Goal: Obtain resource: Obtain resource

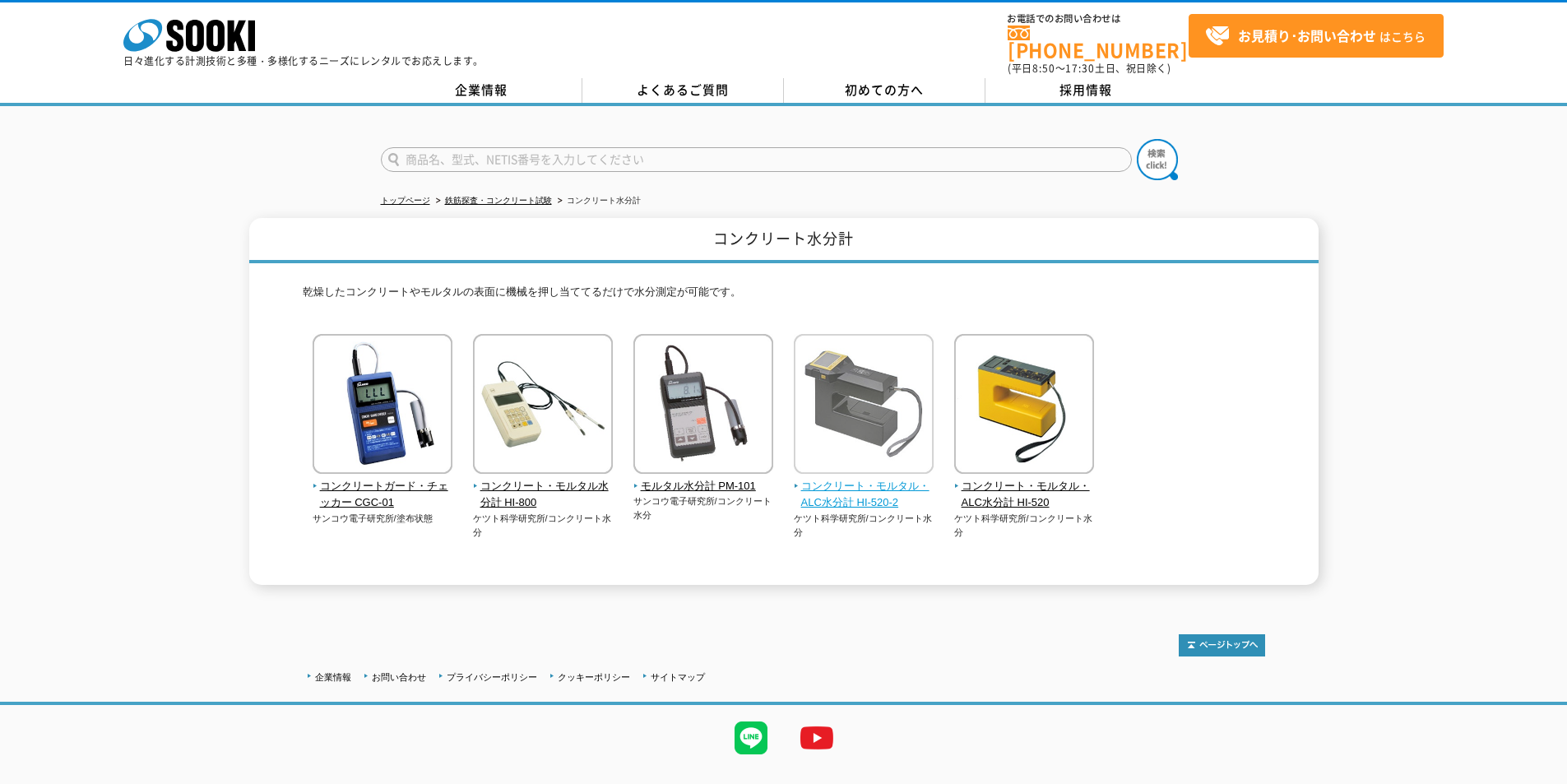
click at [875, 480] on span "コンクリート・モルタル・ALC水分計 HI-520-2" at bounding box center [864, 495] width 141 height 34
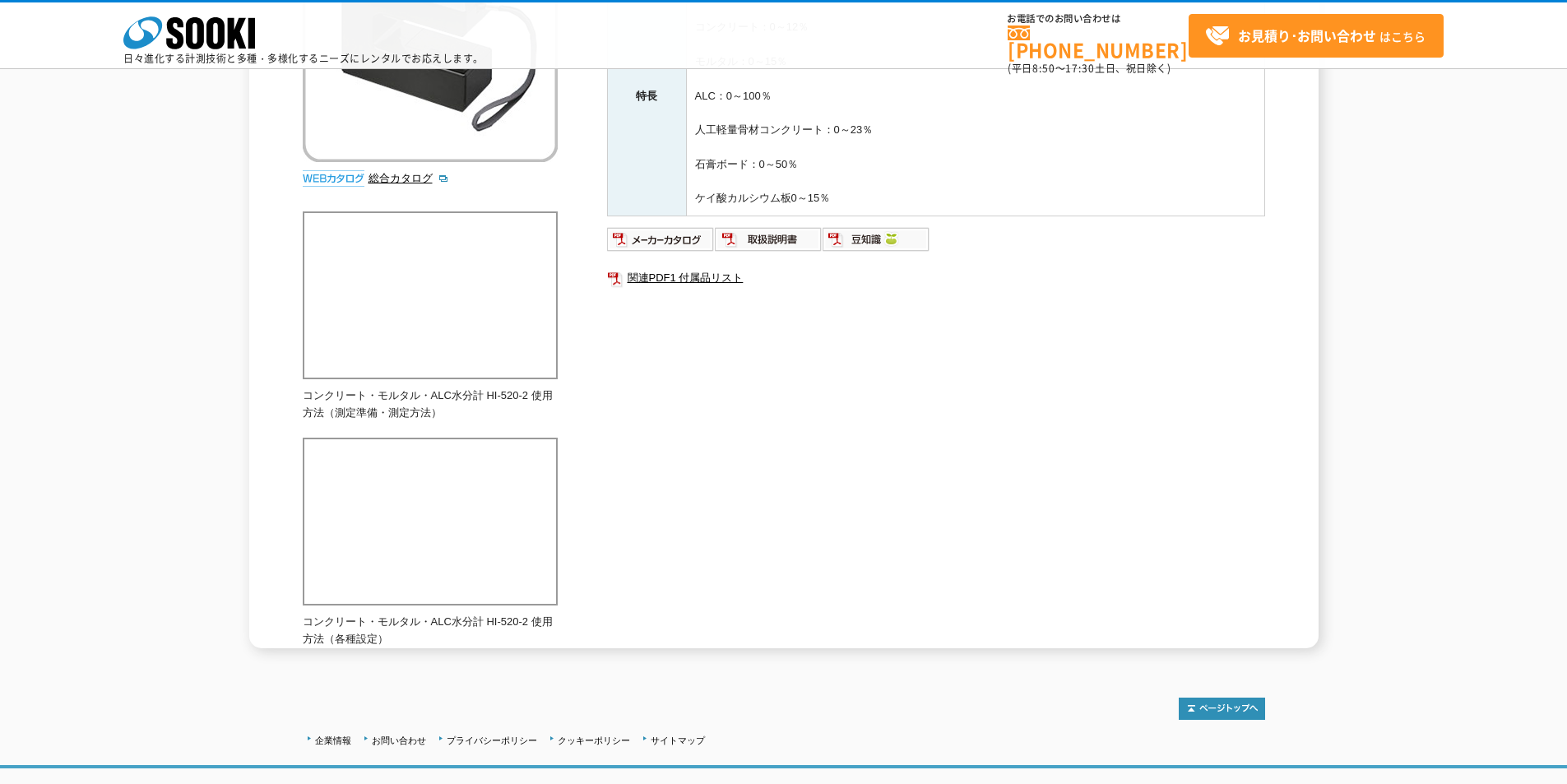
scroll to position [328, 0]
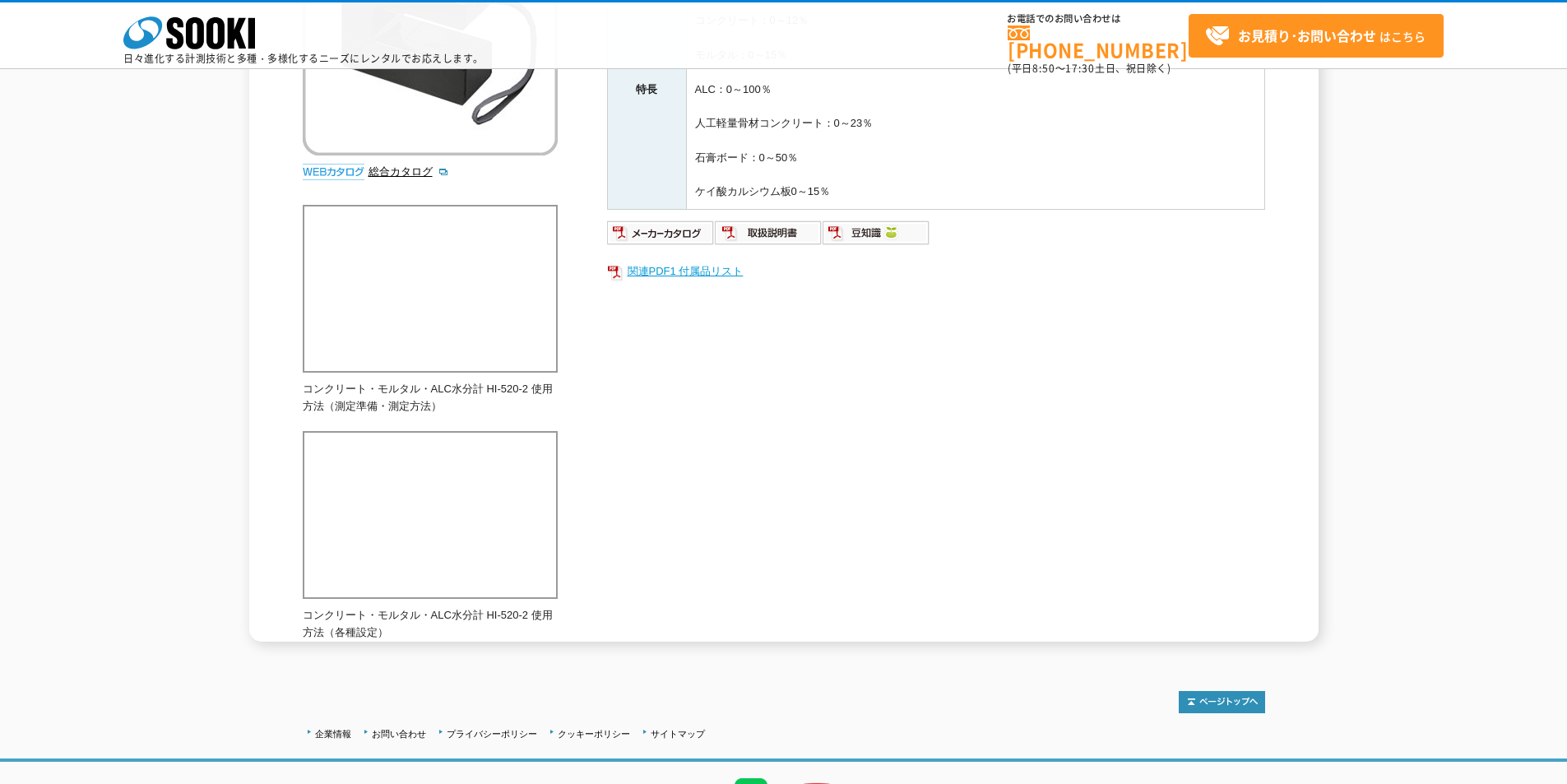
click at [686, 278] on link "関連PDF1 付属品リスト" at bounding box center [936, 271] width 658 height 21
click at [770, 239] on img at bounding box center [769, 233] width 108 height 26
click at [679, 238] on img at bounding box center [661, 233] width 108 height 26
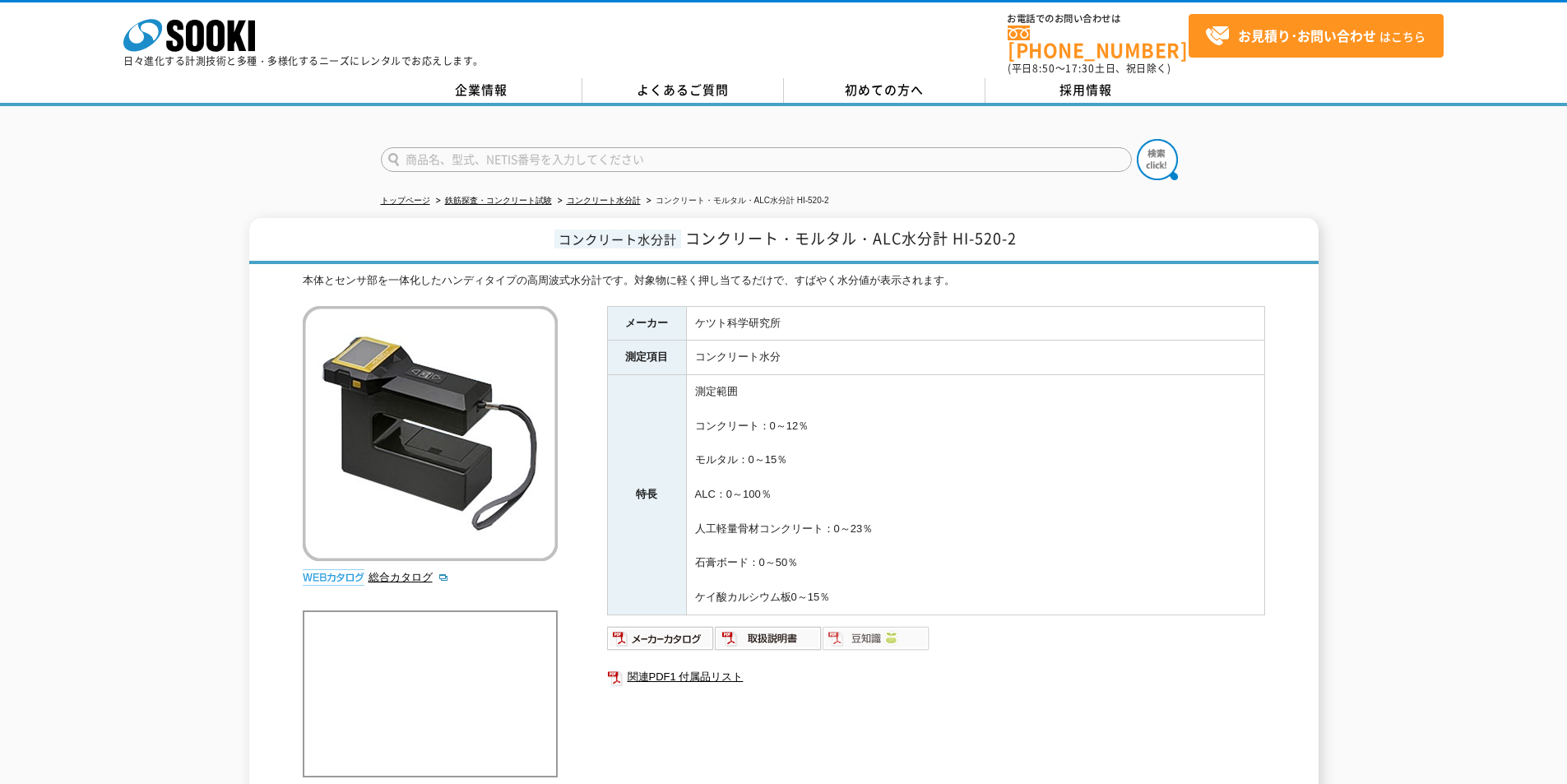
click at [850, 624] on img at bounding box center [876, 637] width 108 height 26
